Goal: Task Accomplishment & Management: Use online tool/utility

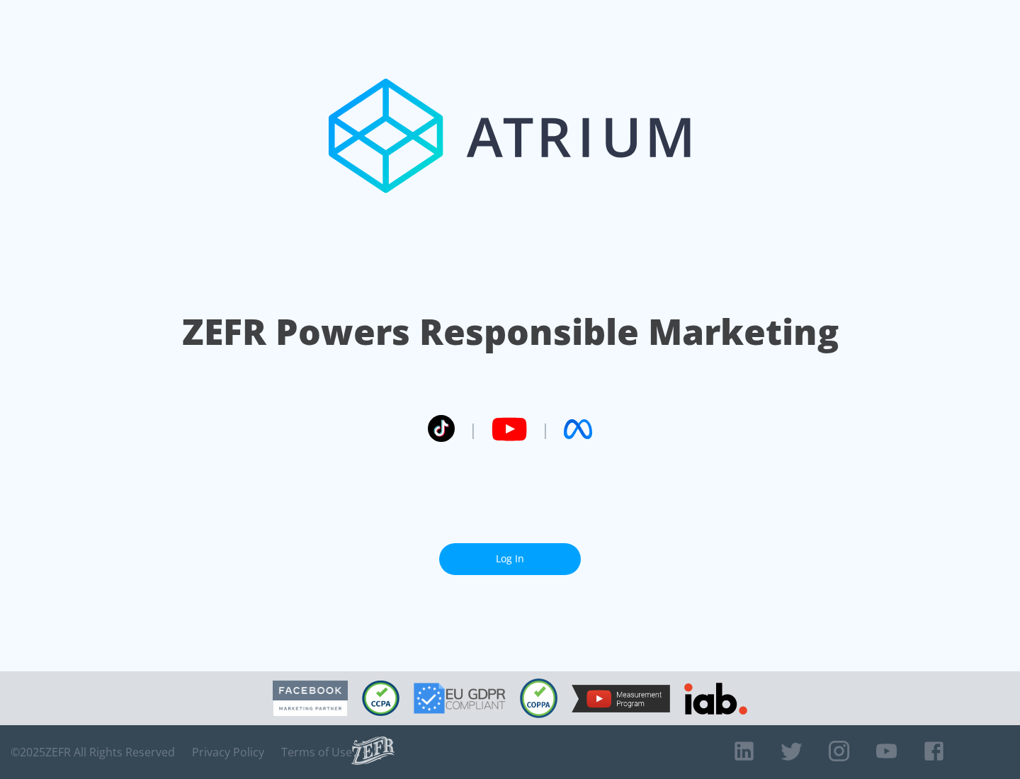
click at [510, 553] on link "Log In" at bounding box center [510, 559] width 142 height 32
